Goal: Information Seeking & Learning: Learn about a topic

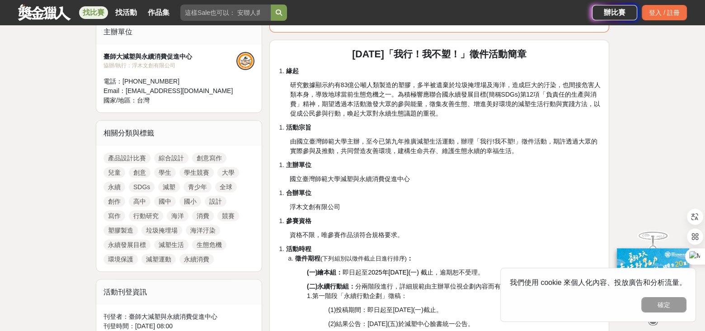
scroll to position [452, 0]
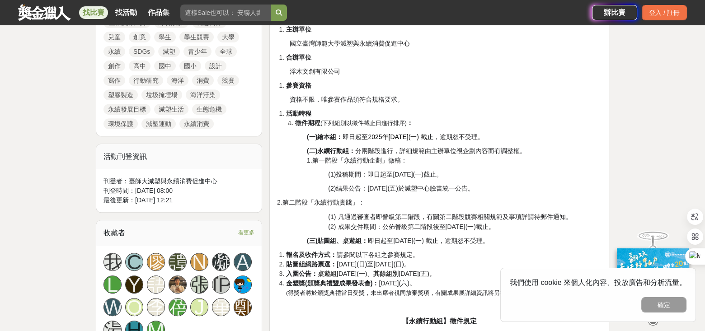
click at [334, 199] on span "2.第二階段「永續行動實踐」：" at bounding box center [321, 202] width 88 height 7
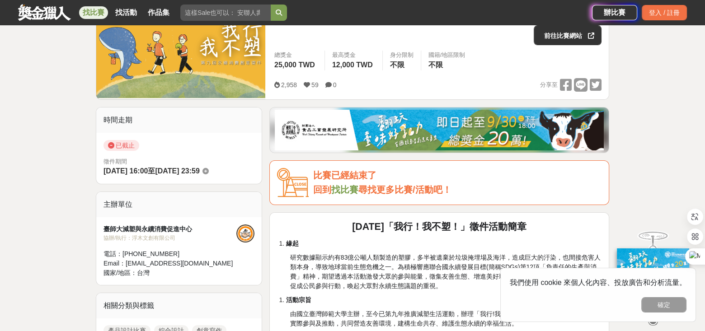
scroll to position [90, 0]
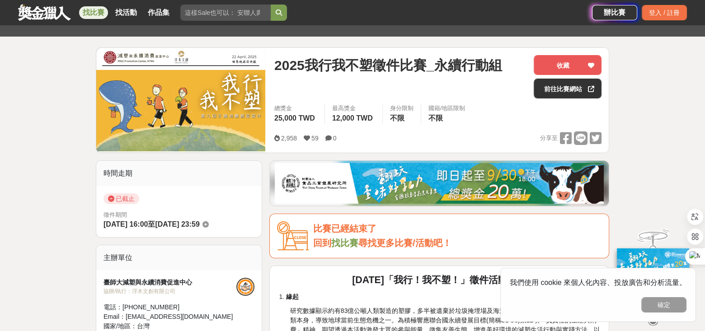
click at [209, 5] on input "search" at bounding box center [225, 13] width 90 height 16
type input "永續"
click at [271, 5] on button "submit" at bounding box center [279, 13] width 16 height 16
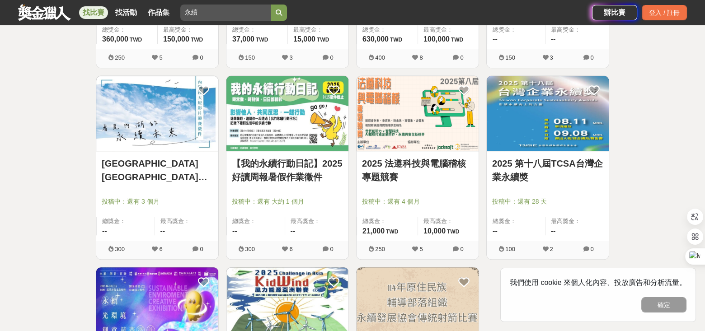
scroll to position [850, 0]
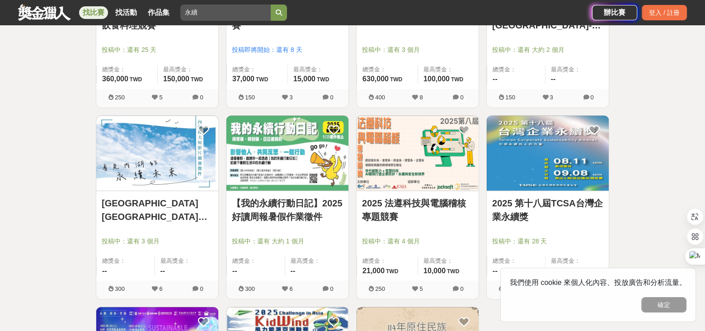
click at [314, 202] on link "【我的永續行動日記】2025好讀周報暑假作業徵件" at bounding box center [287, 209] width 111 height 27
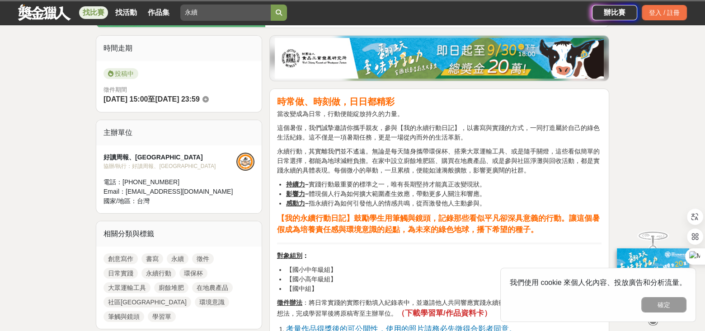
scroll to position [271, 0]
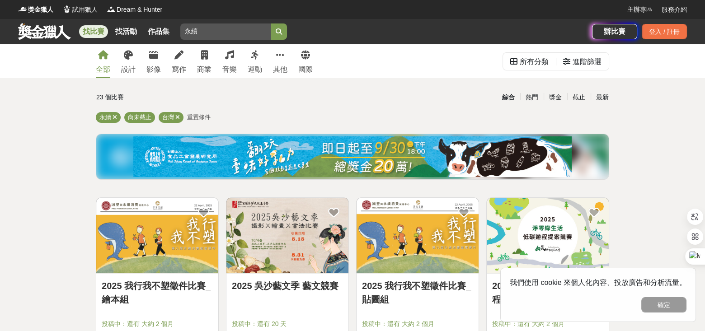
click at [204, 119] on span "重置條件" at bounding box center [198, 117] width 23 height 7
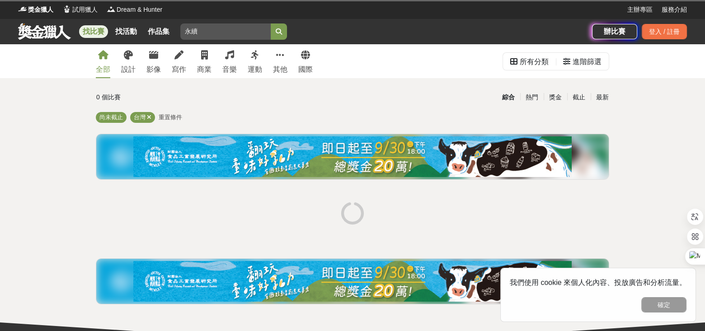
click at [166, 118] on span "重置條件" at bounding box center [170, 117] width 23 height 7
click at [205, 58] on icon at bounding box center [204, 55] width 7 height 9
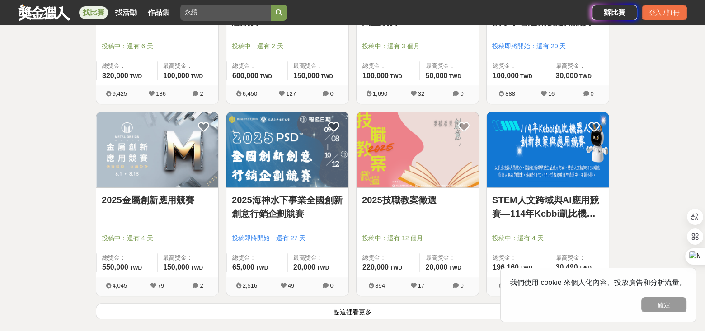
scroll to position [1174, 0]
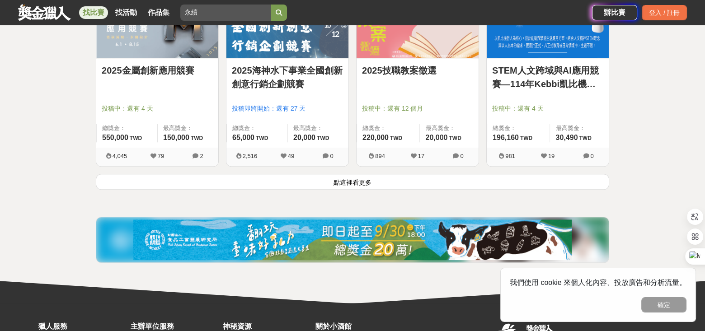
click at [307, 187] on button "點這裡看更多" at bounding box center [352, 182] width 513 height 16
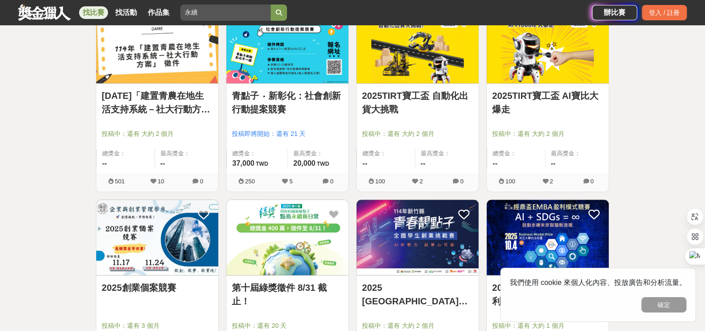
scroll to position [1581, 0]
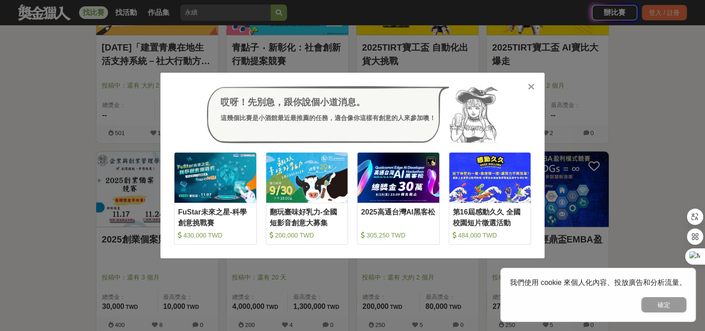
click at [529, 88] on icon at bounding box center [531, 86] width 7 height 9
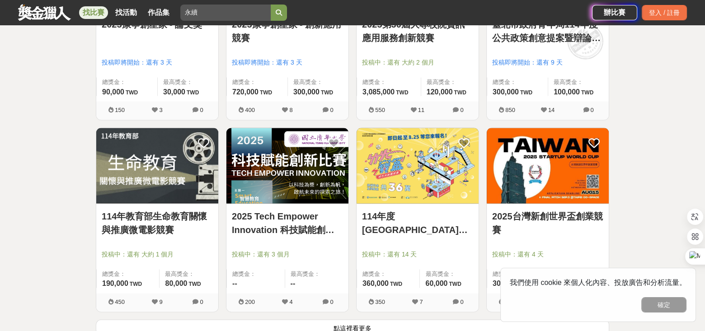
scroll to position [2259, 0]
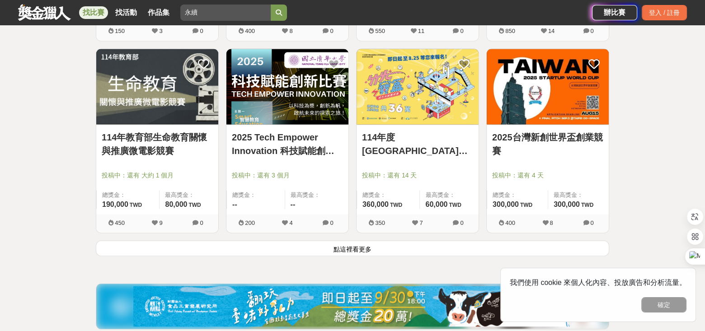
click at [388, 251] on button "點這裡看更多" at bounding box center [352, 249] width 513 height 16
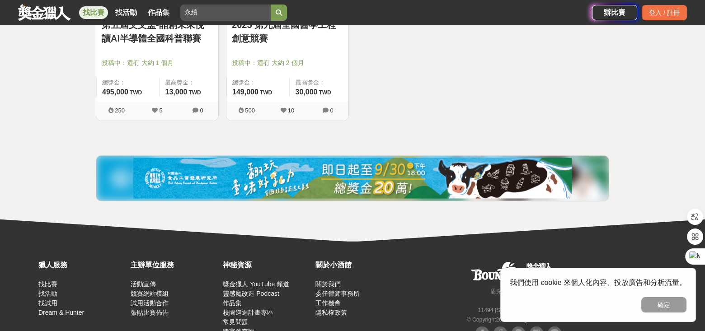
scroll to position [2755, 0]
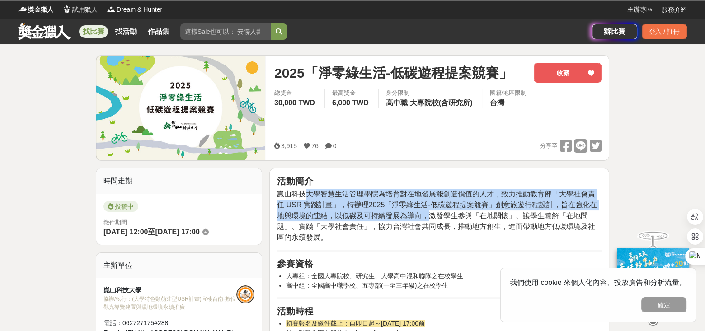
drag, startPoint x: 305, startPoint y: 194, endPoint x: 424, endPoint y: 215, distance: 120.5
click at [424, 215] on span "崑山科技大學智慧生活管理學院為培育對在地發展能創造價值的人才，致力推動教育部「大學社會責任 USR 實踐計畫」，特辦理2025「淨零綠生活-低碳遊程提案競賽」…" at bounding box center [437, 215] width 320 height 51
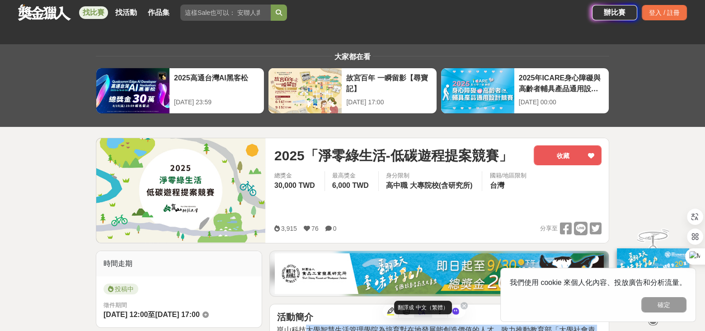
scroll to position [136, 0]
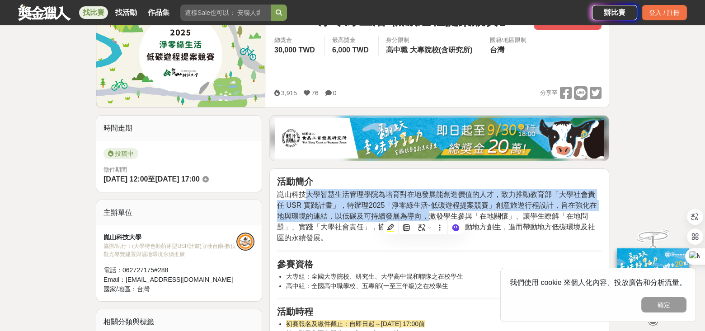
drag, startPoint x: 418, startPoint y: 223, endPoint x: 353, endPoint y: 235, distance: 65.7
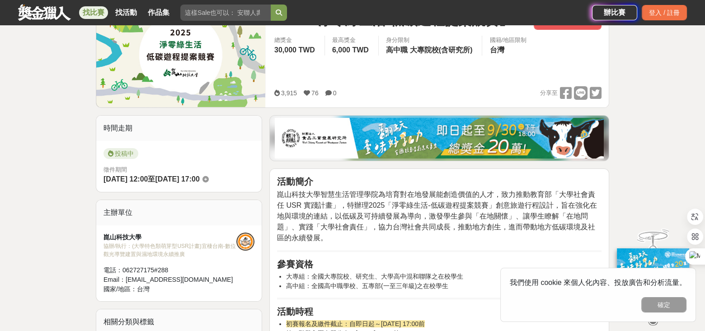
click at [353, 235] on p "崑山科技大學智慧生活管理學院為培育對在地發展能創造價值的人才，致力推動教育部「大學社會責任 USR 實踐計畫」，特辦理2025「淨零綠生活-低碳遊程提案競賽」…" at bounding box center [439, 216] width 324 height 54
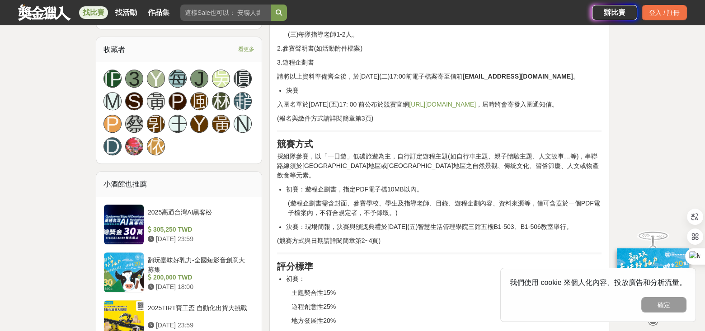
scroll to position [587, 0]
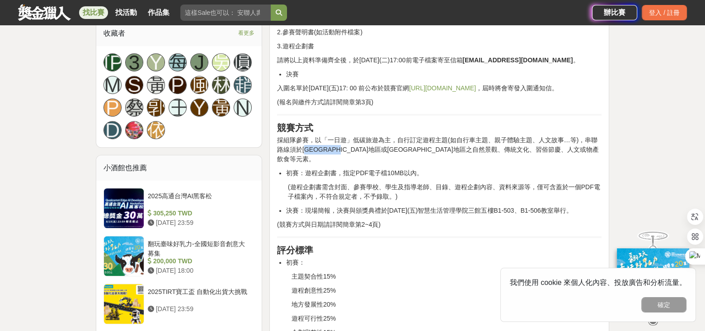
drag, startPoint x: 305, startPoint y: 157, endPoint x: 362, endPoint y: 159, distance: 56.5
click at [362, 159] on p "採組隊參賽，以「一日遊」低碳旅遊為主，自行訂定遊程主題(如自行車主題、親子體驗主題、人文故事…等)，串聯路線須於官田地區或七股地區之自然景觀、傳統文化、習俗節…" at bounding box center [439, 150] width 324 height 28
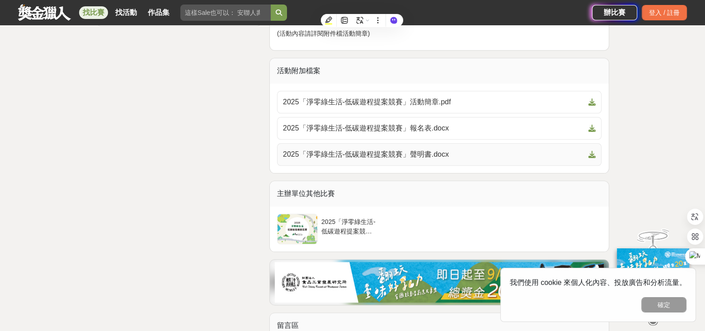
scroll to position [1400, 0]
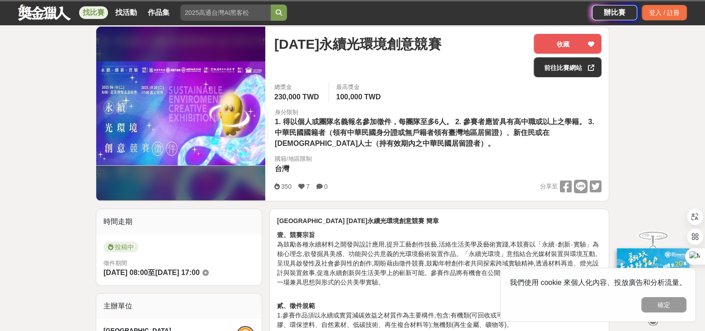
scroll to position [45, 0]
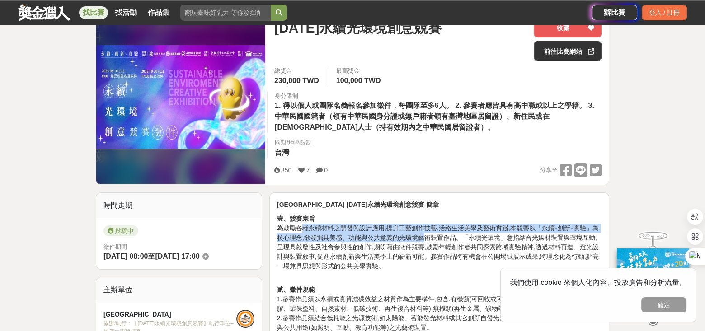
drag, startPoint x: 306, startPoint y: 230, endPoint x: 429, endPoint y: 241, distance: 123.8
click at [429, 241] on p "壹、競賽宗旨 為鼓勵各種永續材料之開發與設計應用,提升工藝創作技藝,活絡生活美學及藝術實踐,本競賽以「永續‧創新‧實驗」為核心理念,欲發掘具美感、功能與公共意…" at bounding box center [439, 242] width 324 height 57
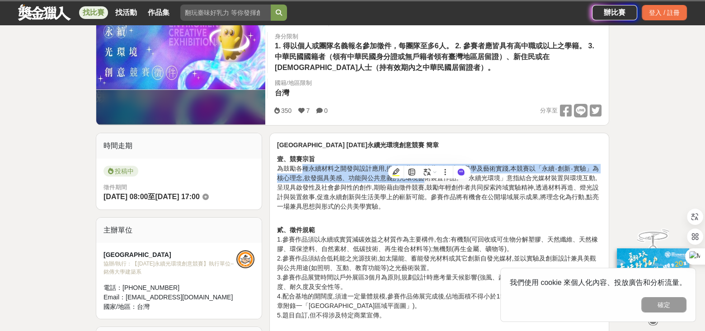
scroll to position [136, 0]
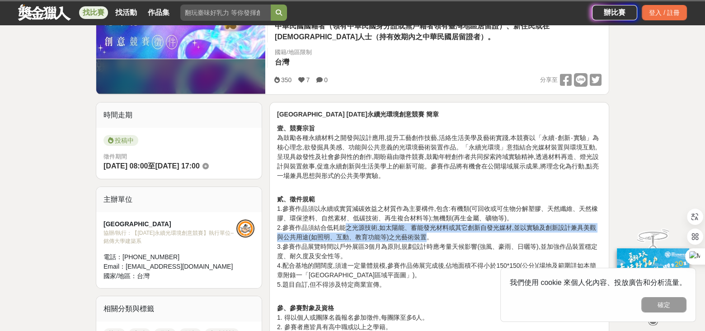
drag, startPoint x: 429, startPoint y: 241, endPoint x: 345, endPoint y: 230, distance: 84.7
click at [345, 230] on p "貳、徵件規範 1.參賽作品須以永續或實質減碳效益之材質作為主要構件,包含:有機類(可回收或可生物分解塑膠、天然纖維、天然橡膠、環保塗料、自然素材、低碳技術、再…" at bounding box center [439, 237] width 324 height 104
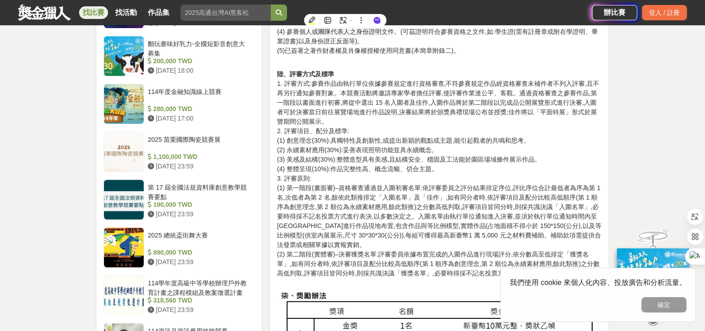
scroll to position [813, 0]
